Goal: Browse casually: Explore the website without a specific task or goal

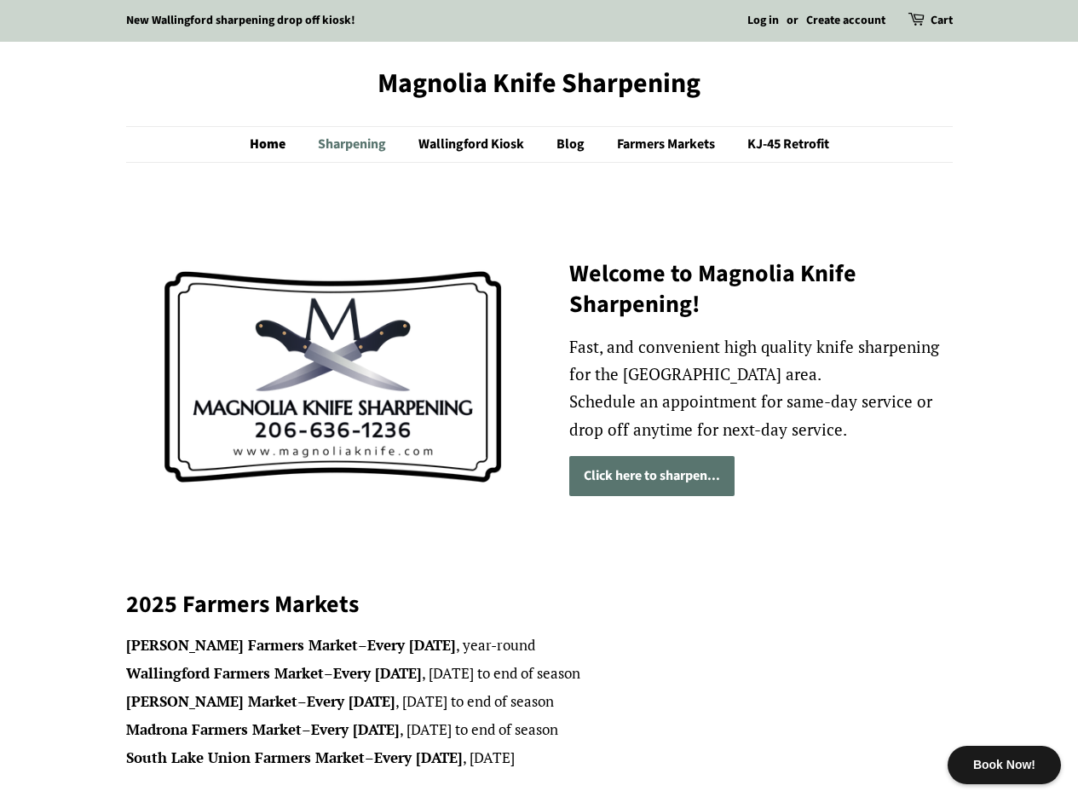
click at [350, 148] on link "Sharpening" at bounding box center [354, 144] width 98 height 35
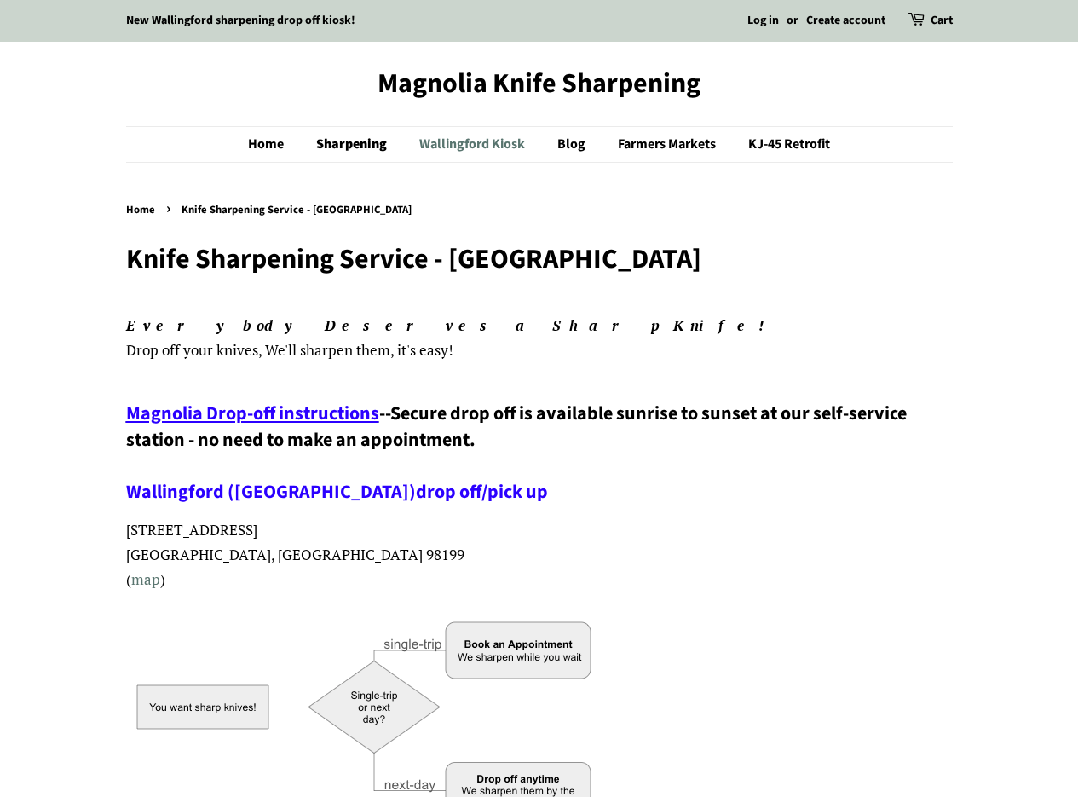
click at [470, 142] on link "Wallingford Kiosk" at bounding box center [473, 144] width 135 height 35
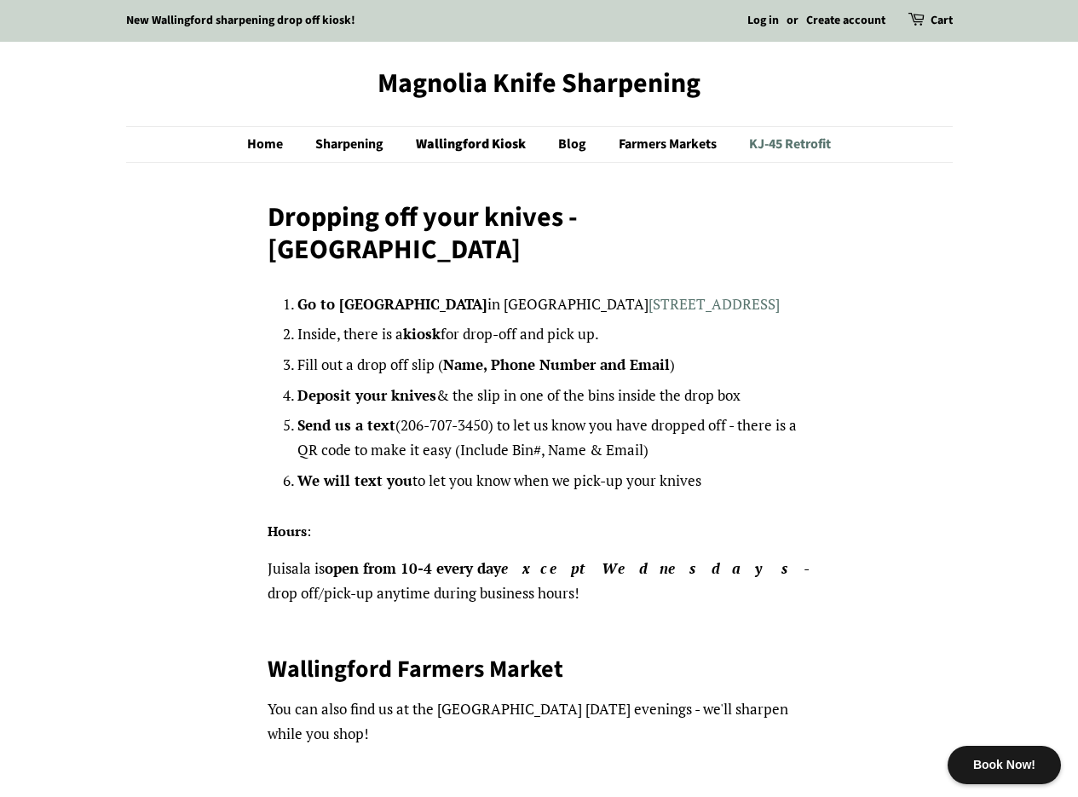
click at [782, 142] on link "KJ-45 Retrofit" at bounding box center [783, 144] width 95 height 35
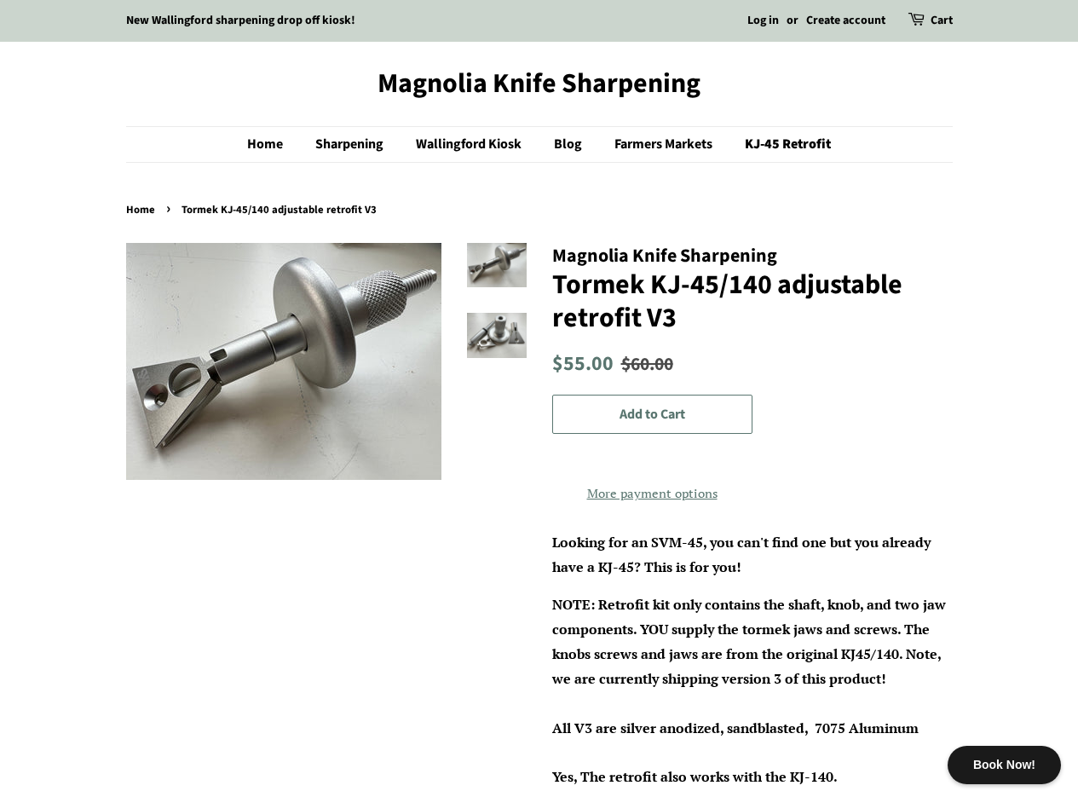
click at [202, 349] on img at bounding box center [283, 361] width 315 height 237
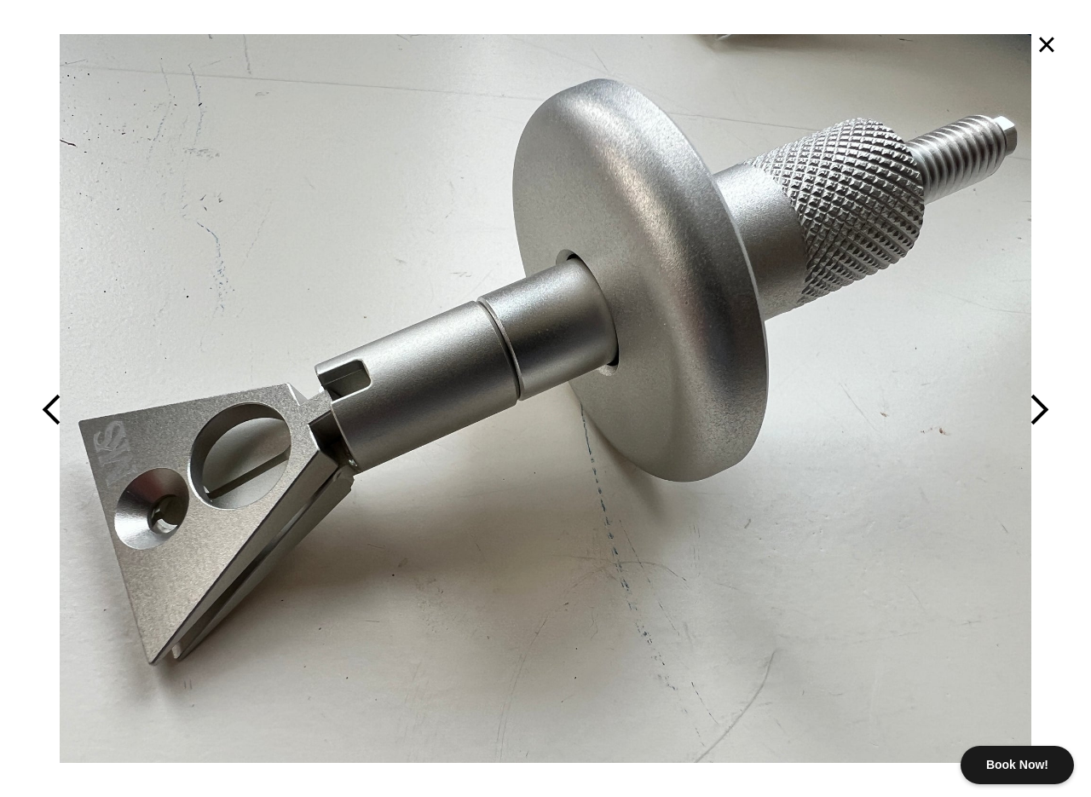
click at [1041, 412] on button "button" at bounding box center [982, 398] width 218 height 797
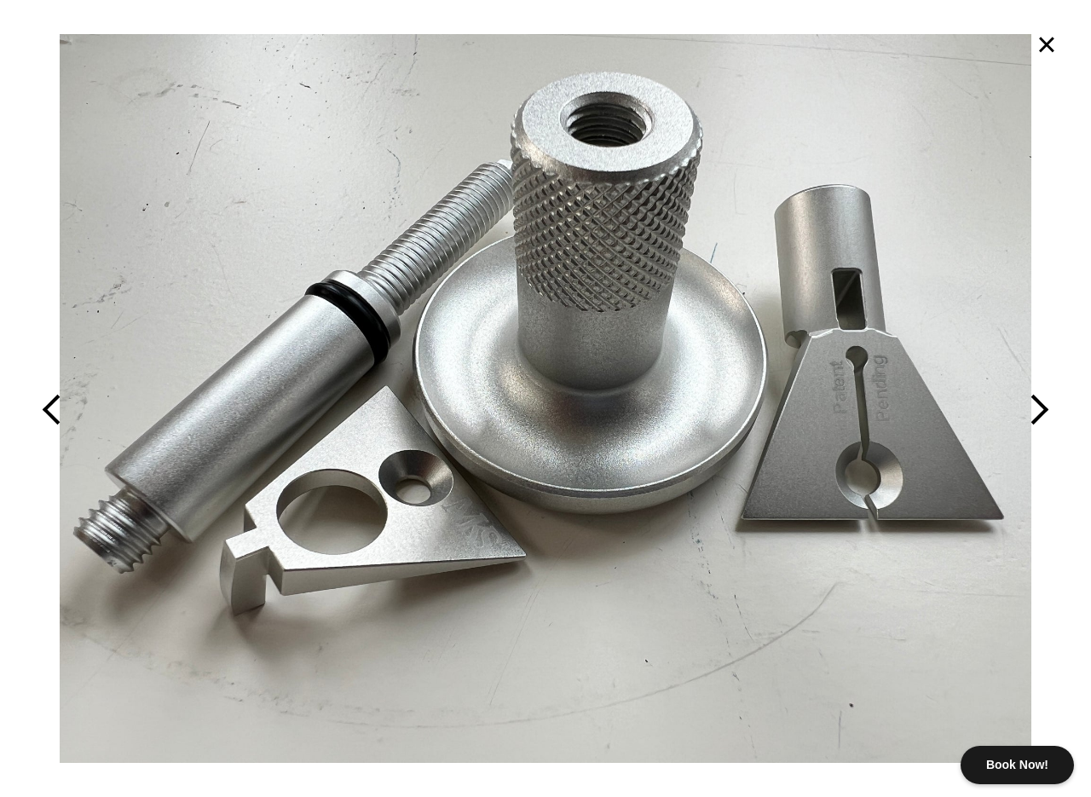
click at [1040, 411] on button "button" at bounding box center [982, 398] width 218 height 797
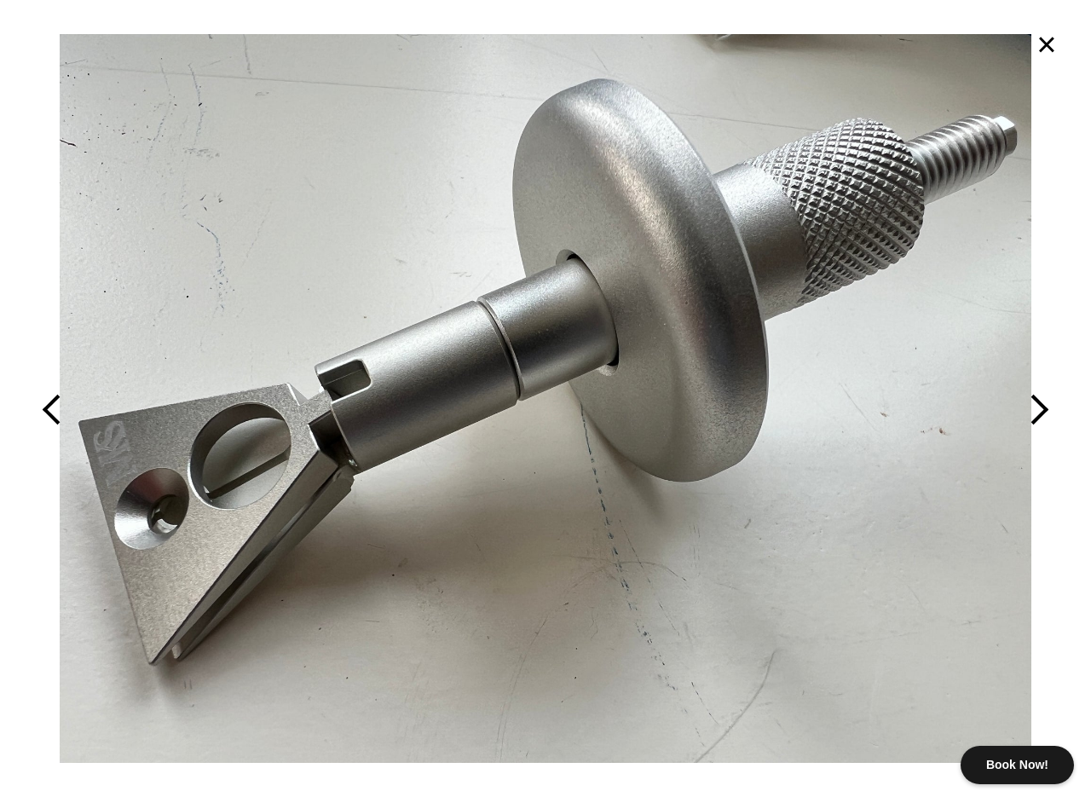
click at [1049, 42] on button "×" at bounding box center [1046, 44] width 37 height 37
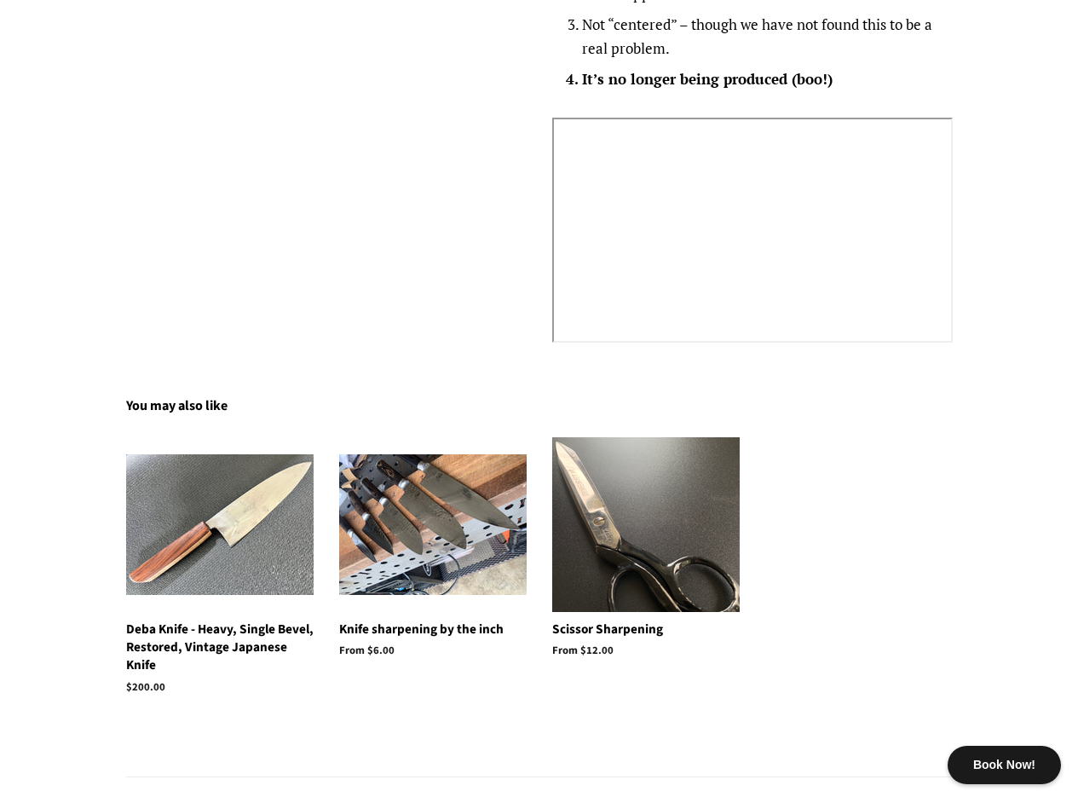
scroll to position [2301, 0]
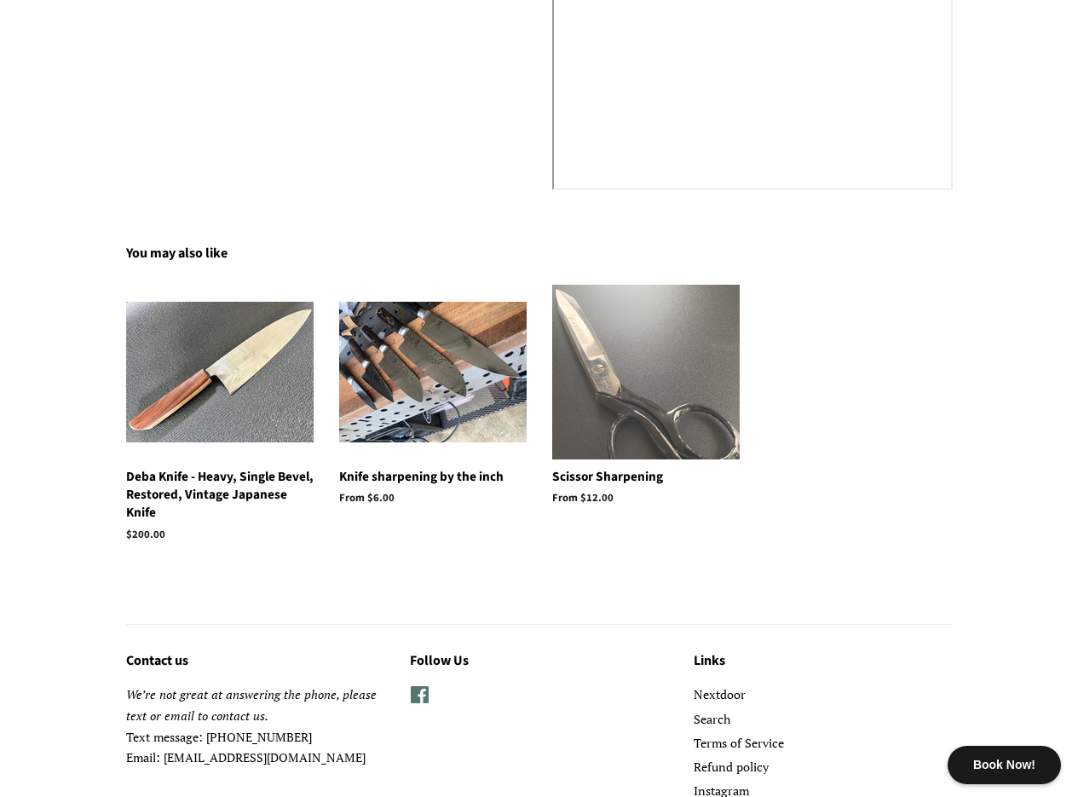
click at [618, 369] on img at bounding box center [645, 372] width 187 height 175
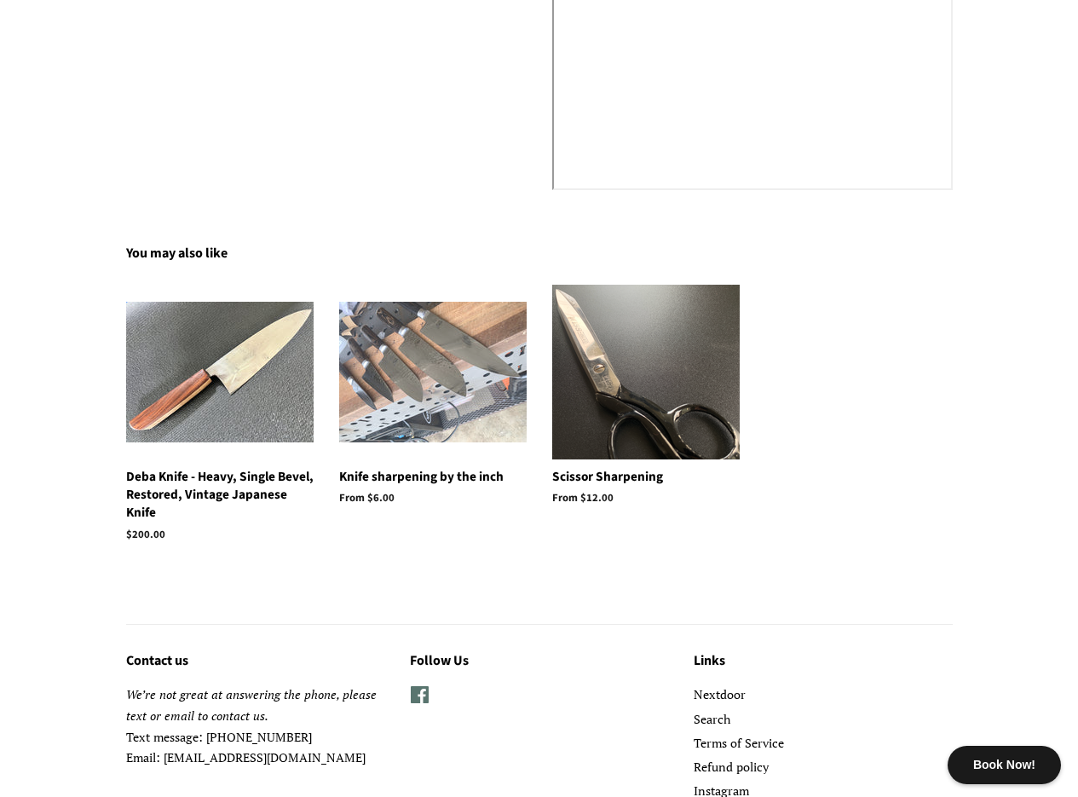
click at [385, 373] on img at bounding box center [432, 372] width 187 height 141
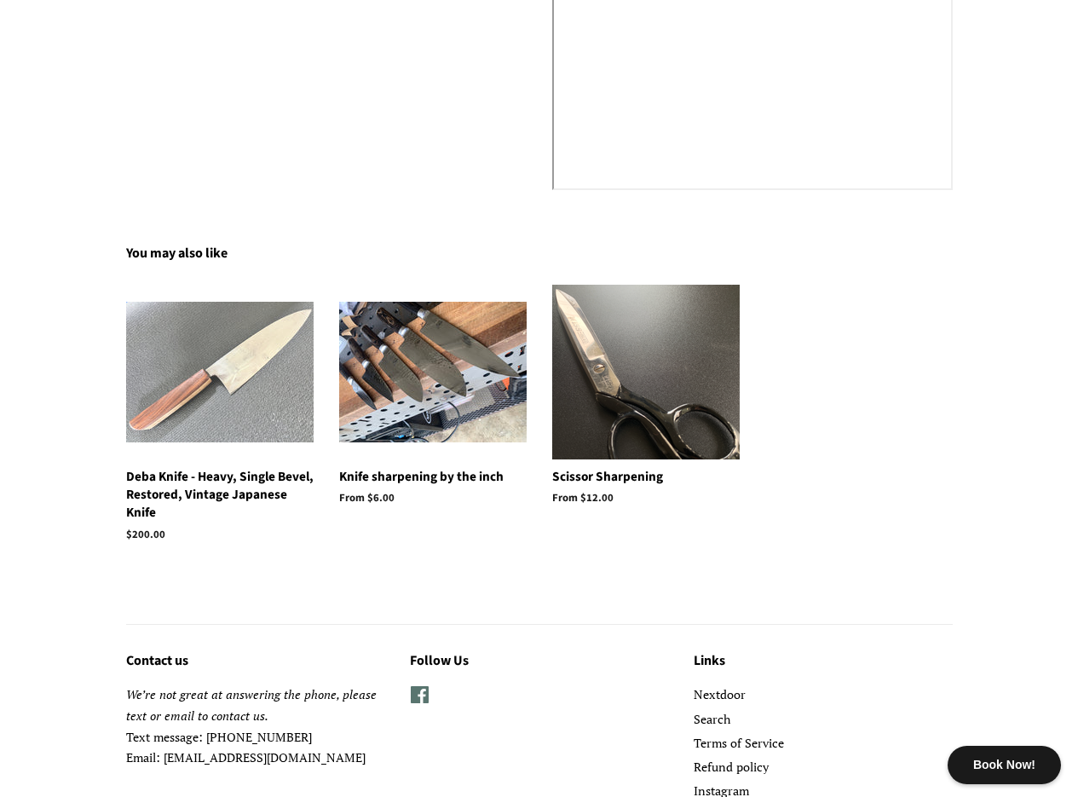
click at [269, 373] on img at bounding box center [219, 372] width 187 height 141
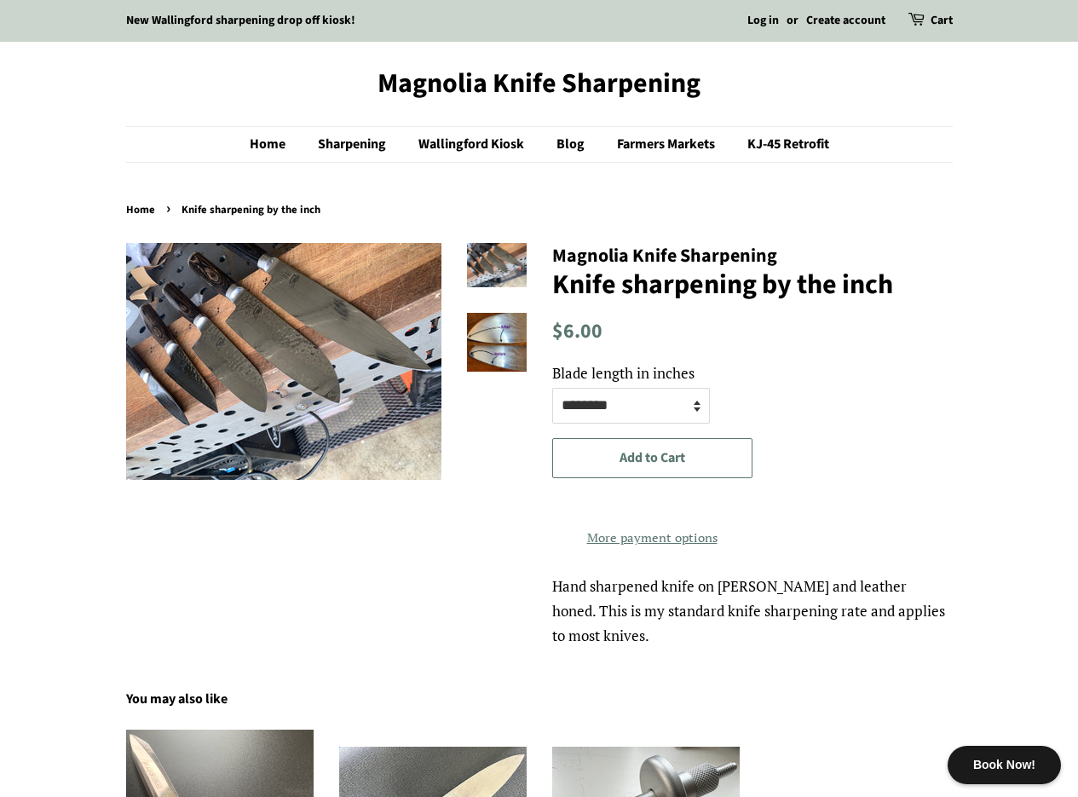
click at [500, 343] on img at bounding box center [497, 342] width 60 height 59
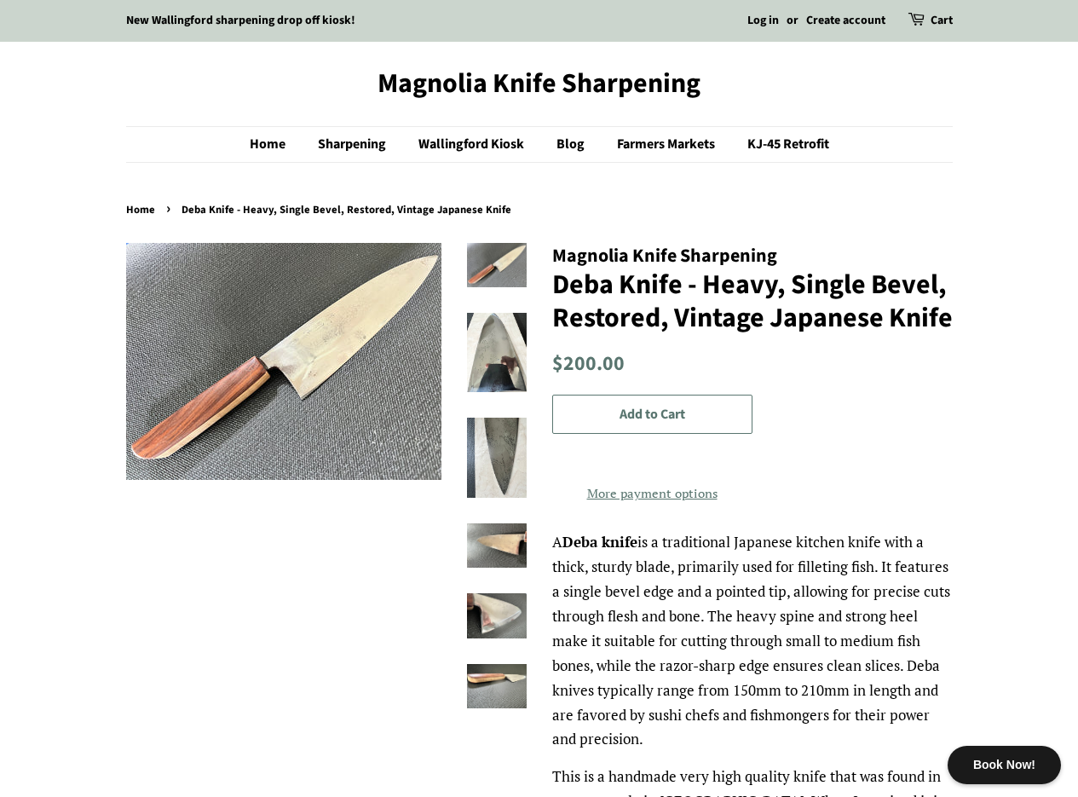
click at [498, 364] on img at bounding box center [497, 352] width 60 height 79
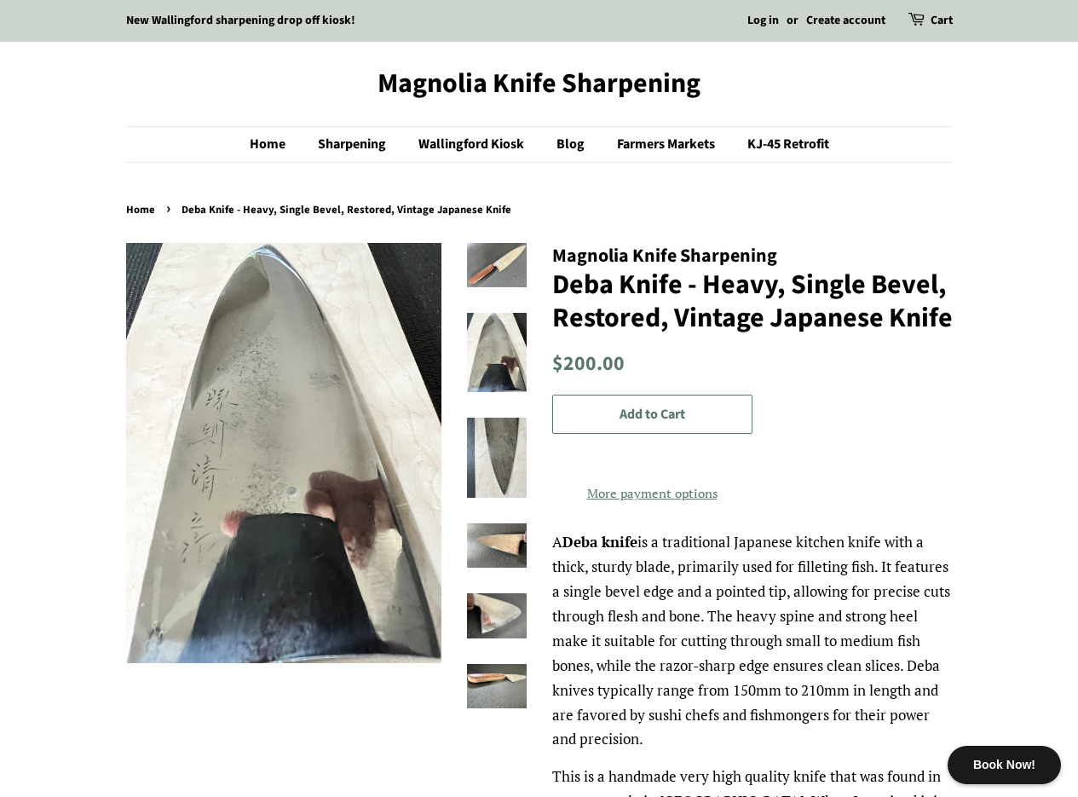
click at [498, 437] on img at bounding box center [497, 457] width 60 height 79
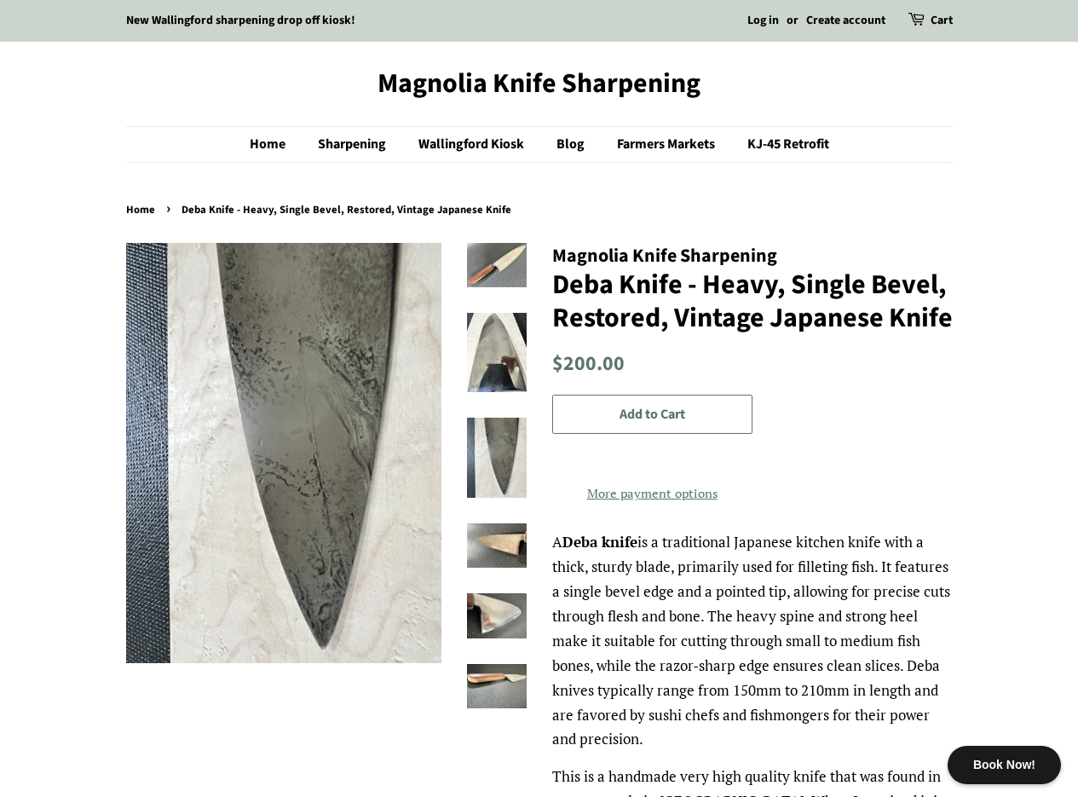
click at [491, 546] on img at bounding box center [497, 545] width 60 height 45
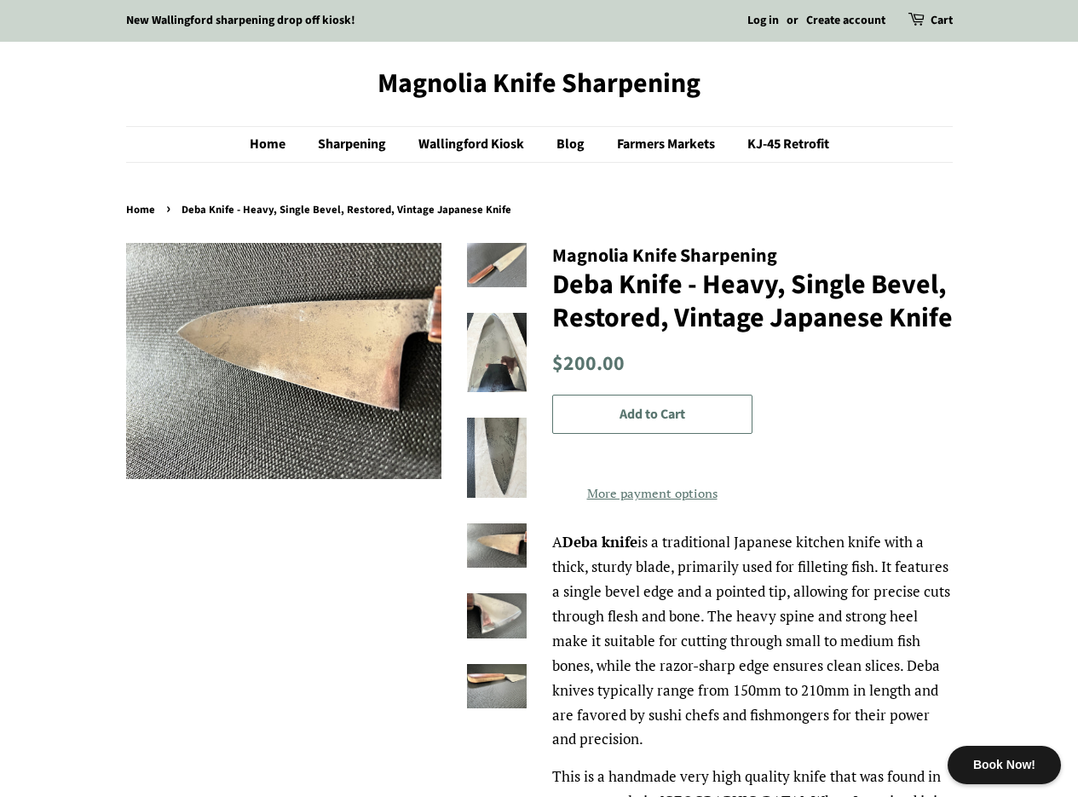
click at [492, 606] on img at bounding box center [497, 615] width 60 height 45
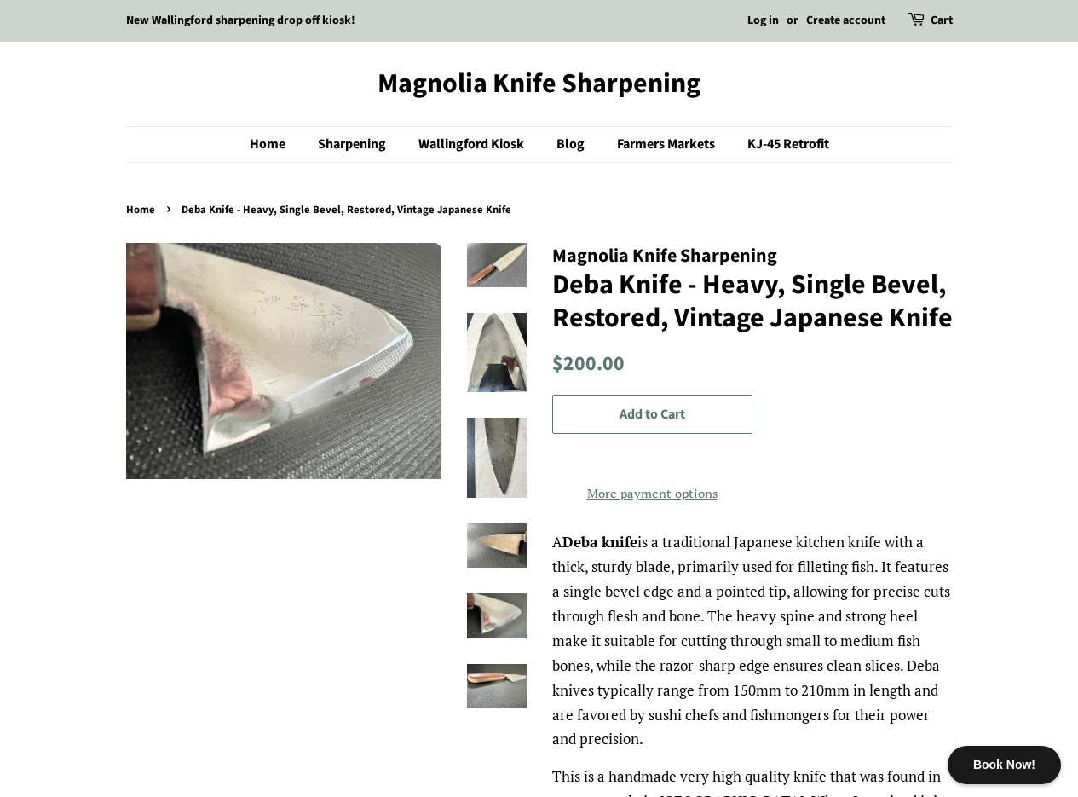
click at [491, 655] on ul at bounding box center [483, 489] width 85 height 492
click at [491, 689] on img at bounding box center [497, 686] width 60 height 45
